Goal: Information Seeking & Learning: Learn about a topic

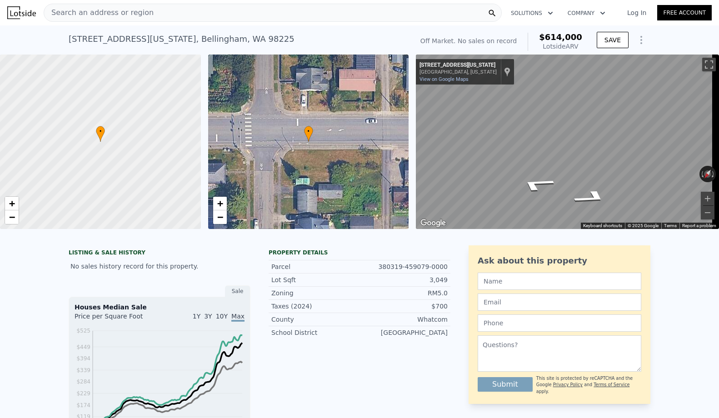
scroll to position [12, 0]
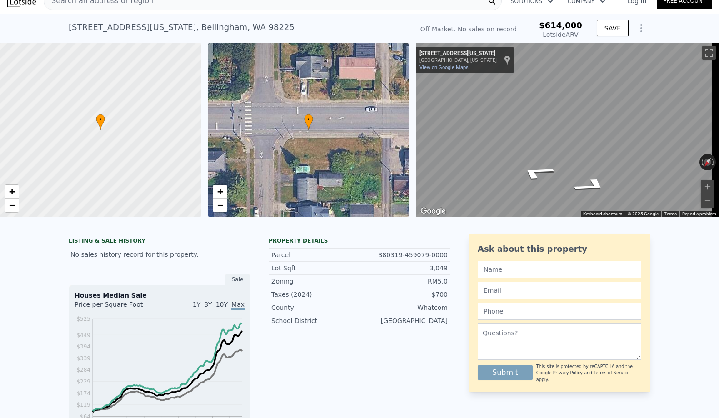
click at [639, 25] on icon "Show Options" at bounding box center [640, 28] width 11 height 11
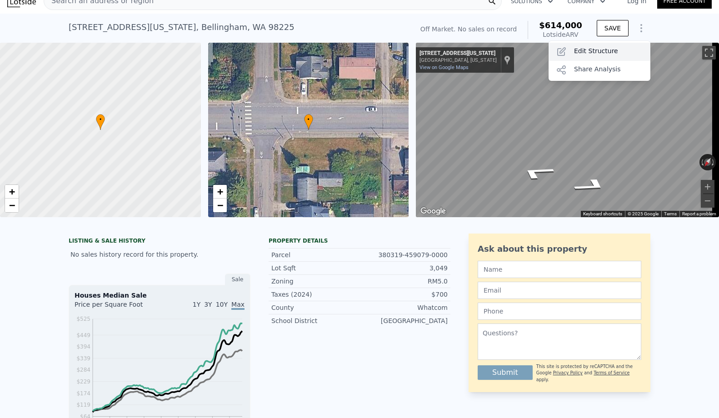
click at [626, 51] on div "Edit Structure" at bounding box center [599, 52] width 102 height 18
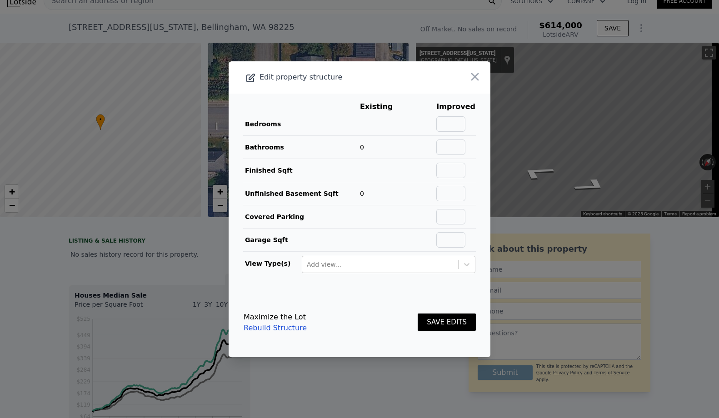
click at [263, 328] on link "Rebuild Structure" at bounding box center [274, 327] width 63 height 11
click at [448, 125] on input "text" at bounding box center [450, 123] width 29 height 15
type input "4"
type input "2"
click at [453, 173] on input "text" at bounding box center [450, 170] width 29 height 15
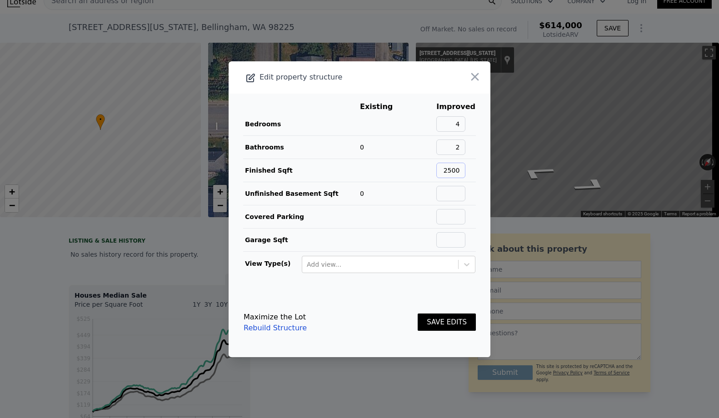
type input "2500"
type input "250"
click at [421, 319] on button "SAVE EDITS" at bounding box center [446, 322] width 58 height 18
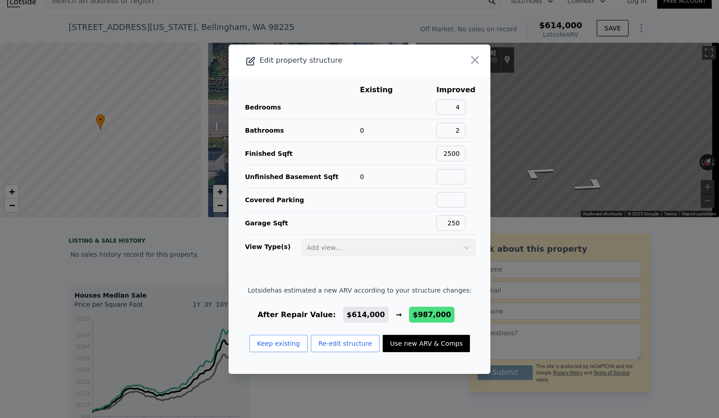
click at [423, 347] on button "Use new ARV & Comps" at bounding box center [425, 343] width 87 height 17
type input "3"
type input "6"
type input "1.75"
type input "2.75"
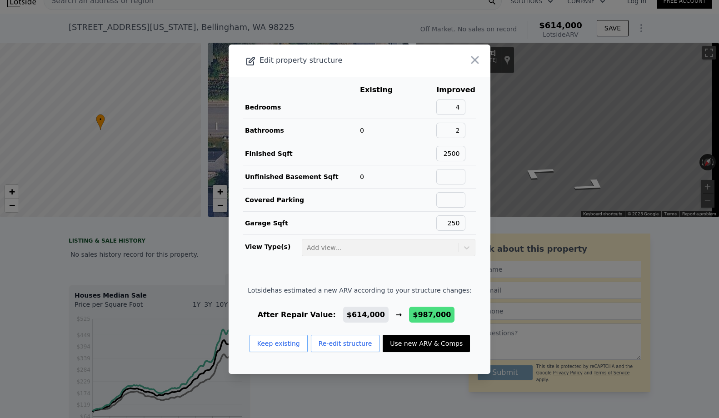
type input "1852"
type input "3149"
type input "3409"
type input "5227"
type input "$ 987,000"
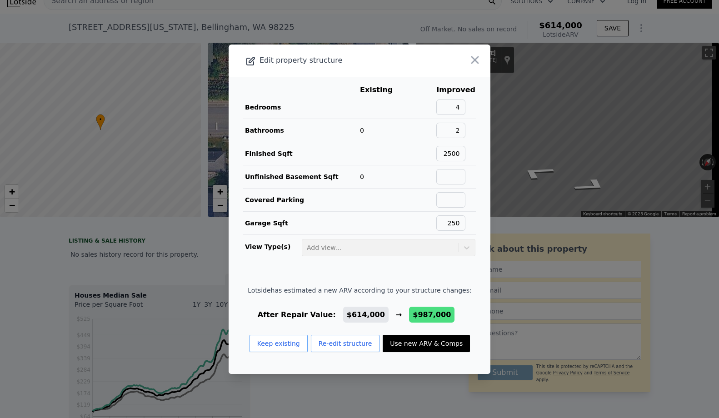
type input "$ 376,035"
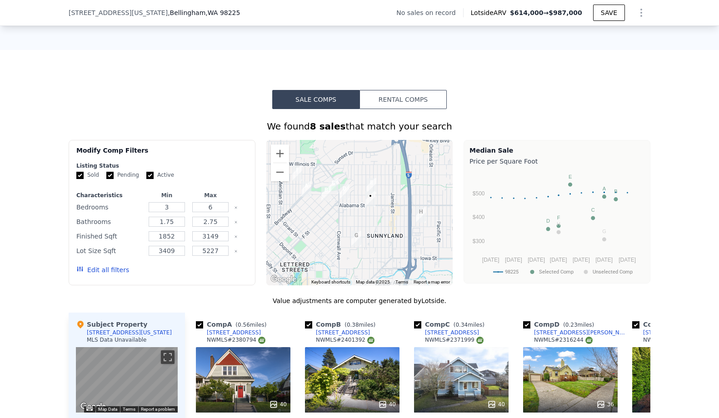
scroll to position [822, 0]
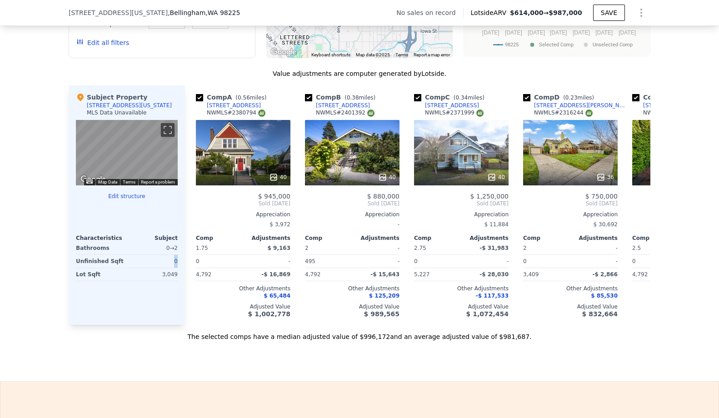
drag, startPoint x: 154, startPoint y: 264, endPoint x: 177, endPoint y: 267, distance: 22.8
click at [177, 267] on div "Subject Property 508 Alabama St MLS Data Unavailable ← Move left → Move right ↑…" at bounding box center [127, 204] width 116 height 239
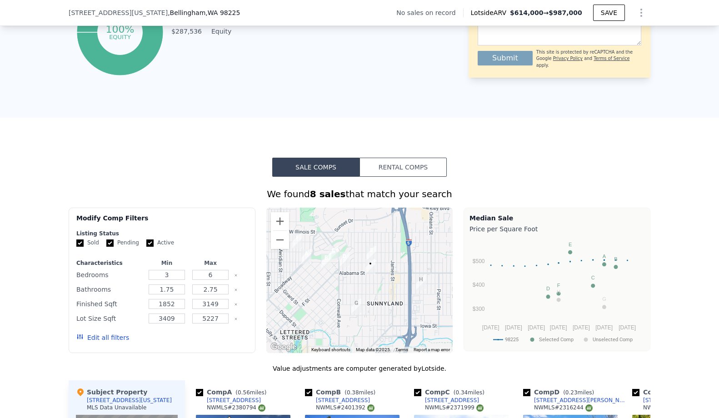
scroll to position [245, 0]
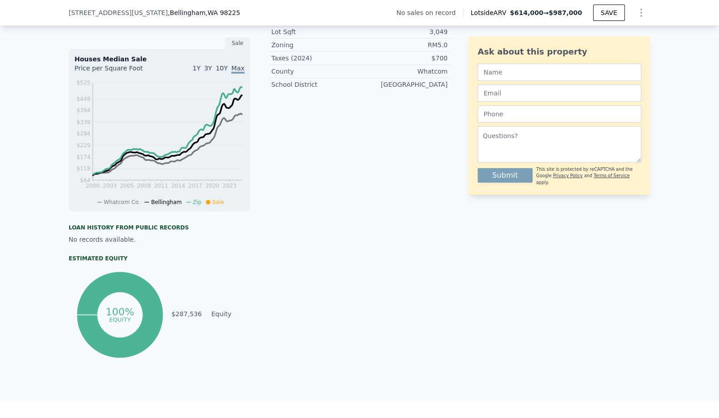
click at [635, 18] on icon "Show Options" at bounding box center [640, 12] width 11 height 11
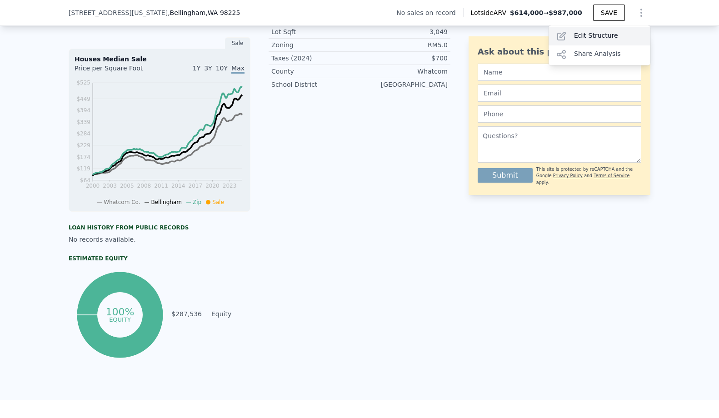
click at [619, 34] on div "Edit Structure" at bounding box center [599, 36] width 102 height 18
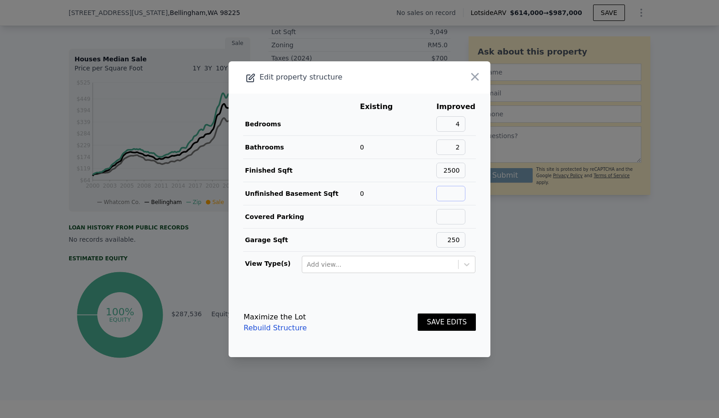
click at [443, 197] on input "text" at bounding box center [450, 193] width 29 height 15
type input "1"
click at [427, 322] on button "SAVE EDITS" at bounding box center [446, 322] width 58 height 18
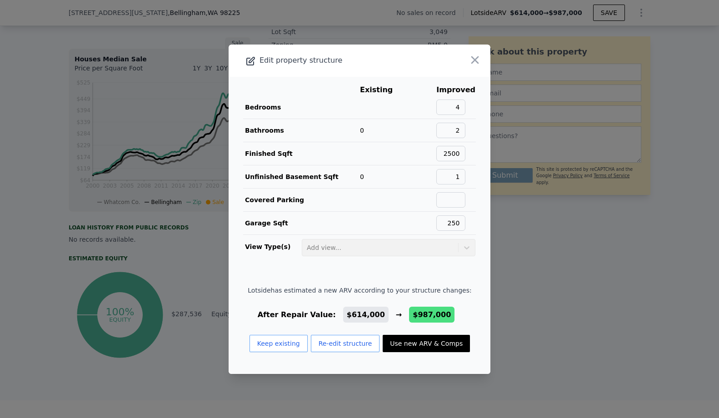
click at [426, 343] on button "Use new ARV & Comps" at bounding box center [425, 343] width 87 height 17
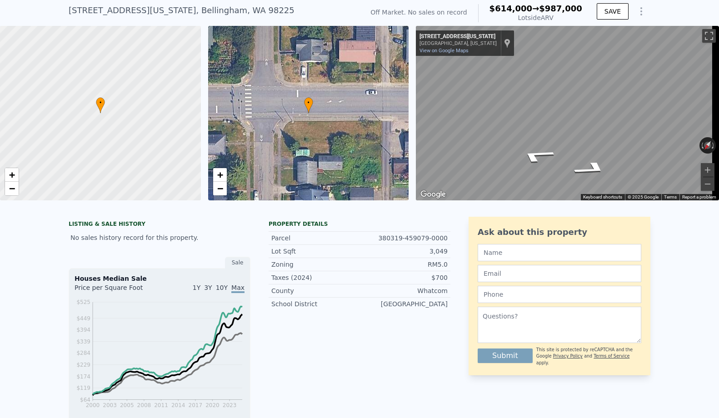
scroll to position [21, 0]
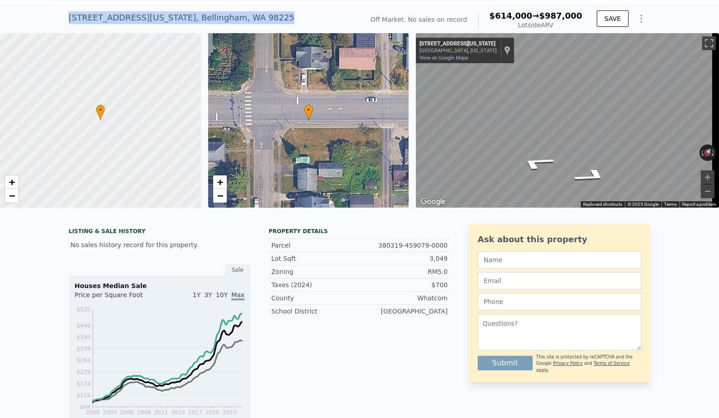
drag, startPoint x: 206, startPoint y: 24, endPoint x: 66, endPoint y: 25, distance: 139.9
click at [69, 25] on div "508 Alabama St , Bellingham , WA 98225 No sales on record (~ARV $614k → $987k )" at bounding box center [214, 20] width 291 height 25
copy div "508 Alabama St , Bellingham , WA 98225"
type input "2"
type input "4"
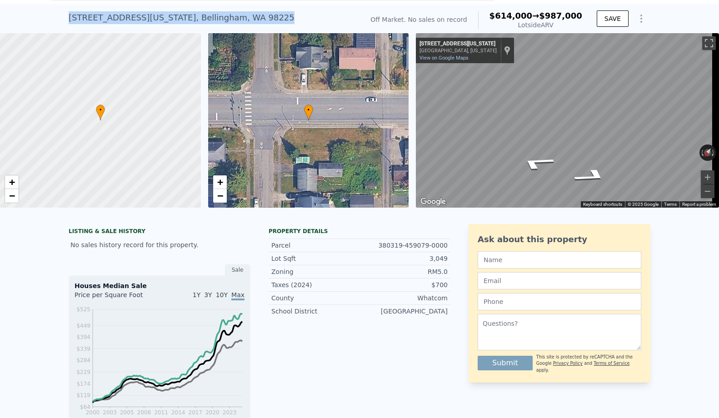
type input "1"
type input "2.25"
type input "962"
type input "1525"
type input "3049"
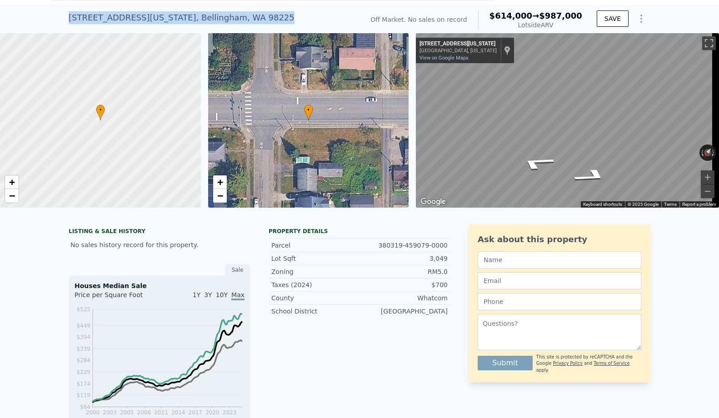
type input "4792"
type input "$ 614,000"
type input "$ 30,189"
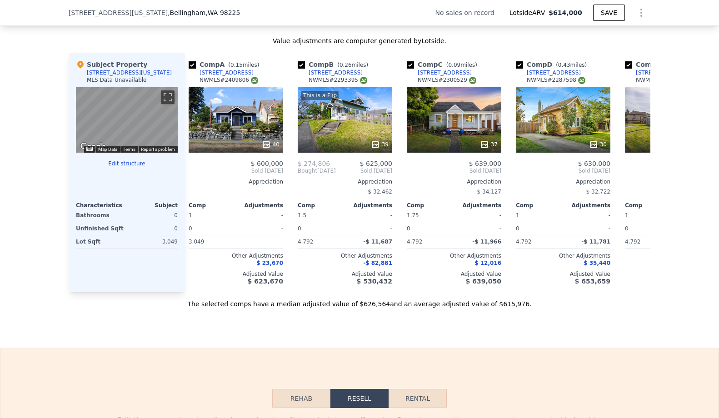
scroll to position [0, 0]
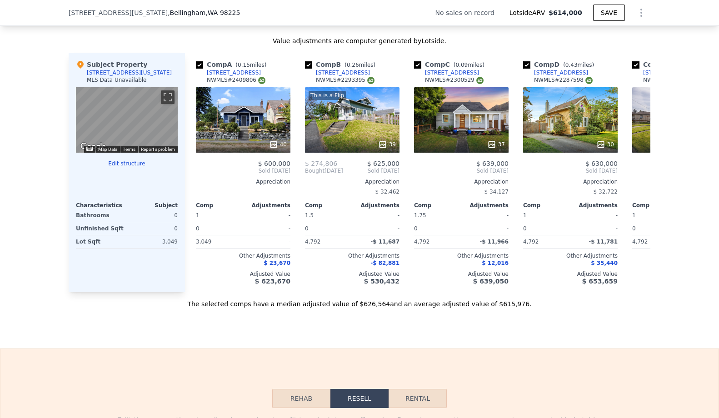
click at [218, 339] on div "Sale Comps Rental Comps We found 12 sales that match your search Filters Map Pr…" at bounding box center [359, 69] width 719 height 558
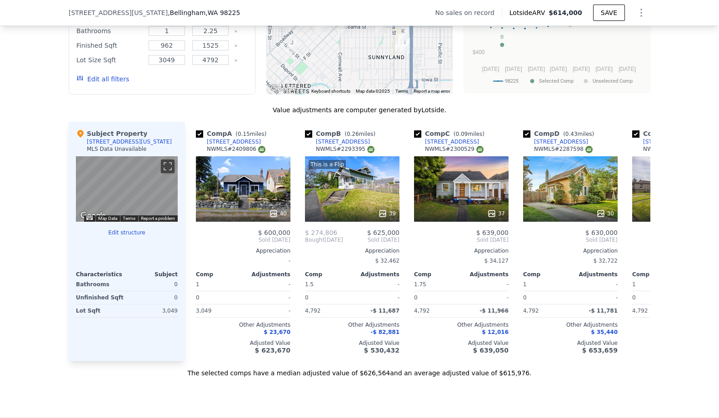
scroll to position [313, 0]
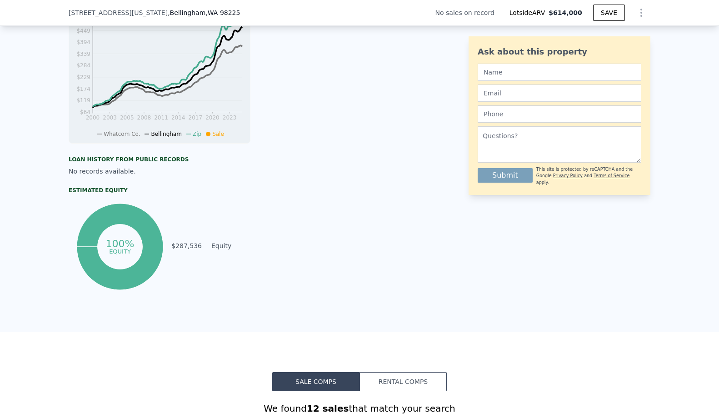
click at [635, 16] on icon "Show Options" at bounding box center [640, 12] width 11 height 11
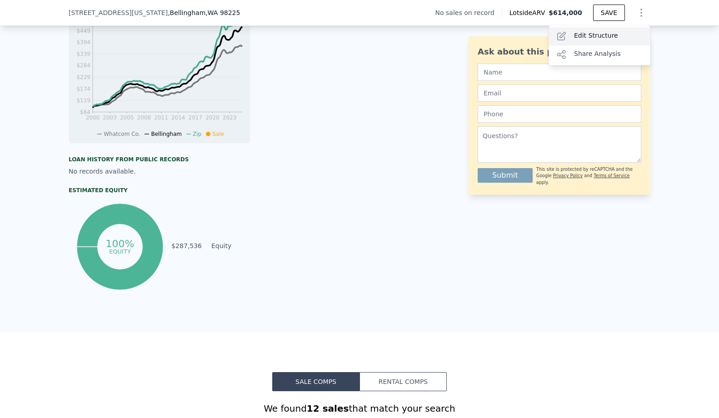
click at [610, 31] on div "Edit Structure" at bounding box center [599, 36] width 102 height 18
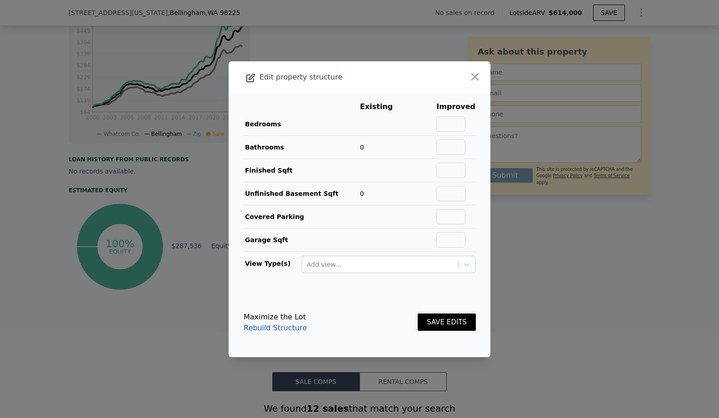
click at [269, 331] on link "Rebuild Structure" at bounding box center [274, 327] width 63 height 11
